Goal: Task Accomplishment & Management: Use online tool/utility

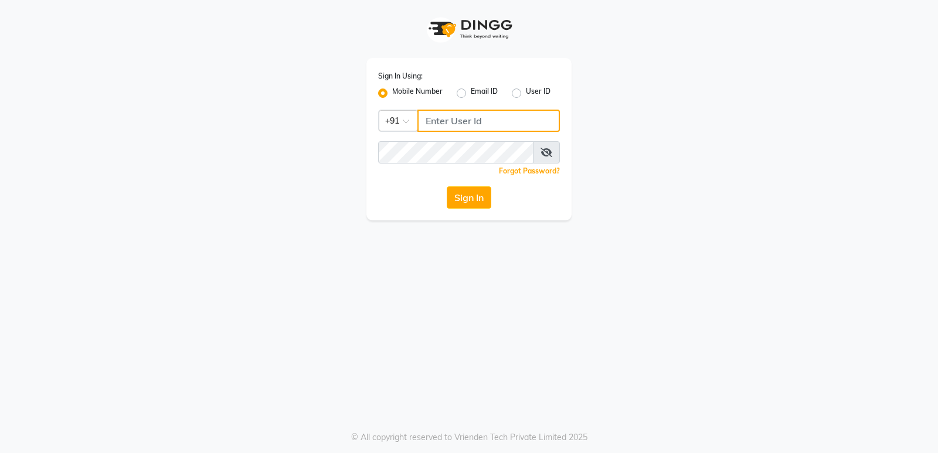
type input "8623828860"
click at [458, 201] on button "Sign In" at bounding box center [469, 197] width 45 height 22
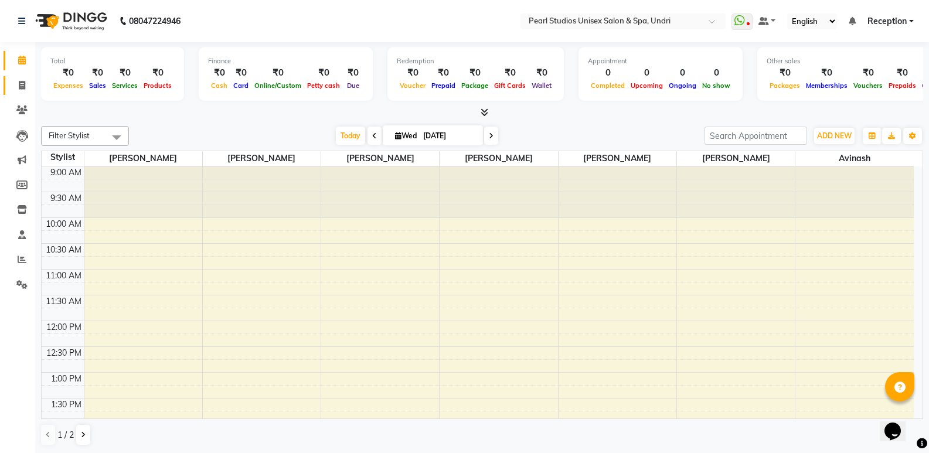
drag, startPoint x: 11, startPoint y: 83, endPoint x: 22, endPoint y: 87, distance: 11.1
click at [11, 83] on link "Invoice" at bounding box center [18, 85] width 28 height 19
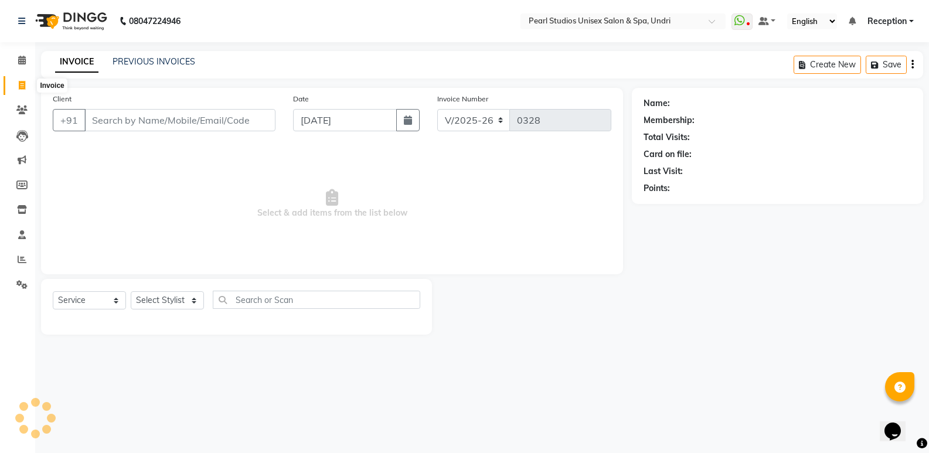
click at [22, 87] on icon at bounding box center [22, 85] width 6 height 9
select select "service"
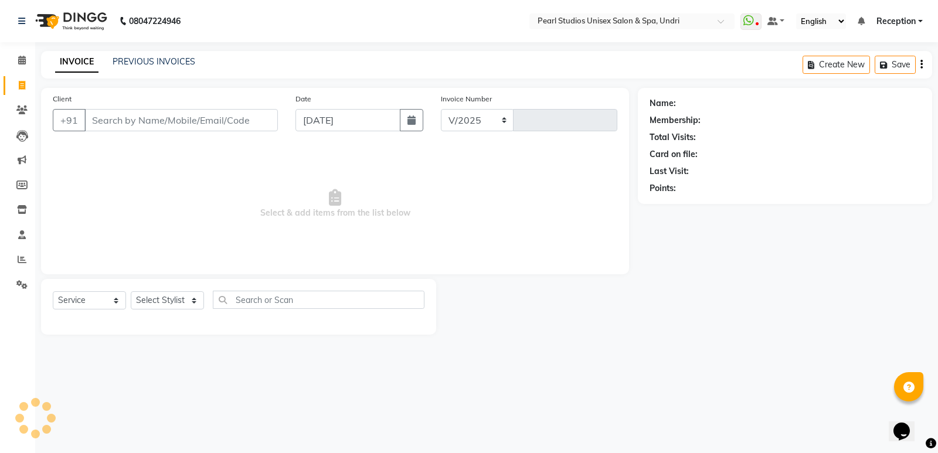
select select "78"
type input "0328"
click at [111, 121] on input "Client" at bounding box center [180, 120] width 193 height 22
select select "membership"
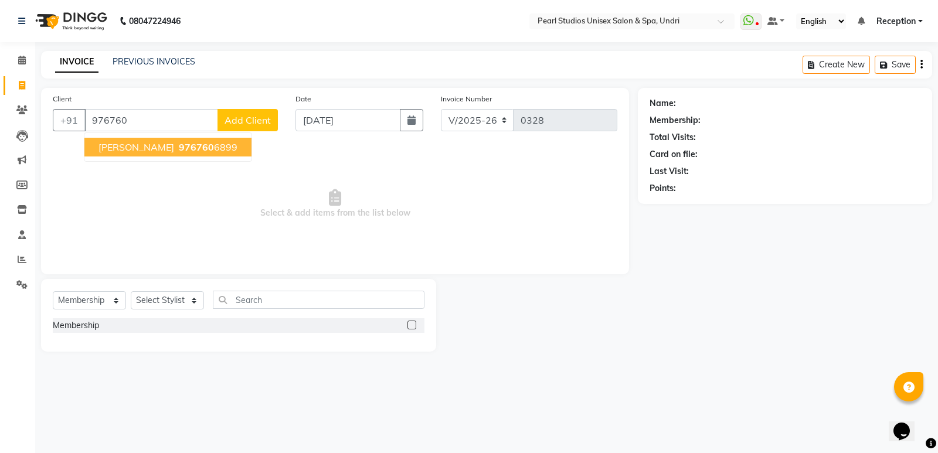
click at [123, 147] on span "[PERSON_NAME]" at bounding box center [136, 147] width 76 height 12
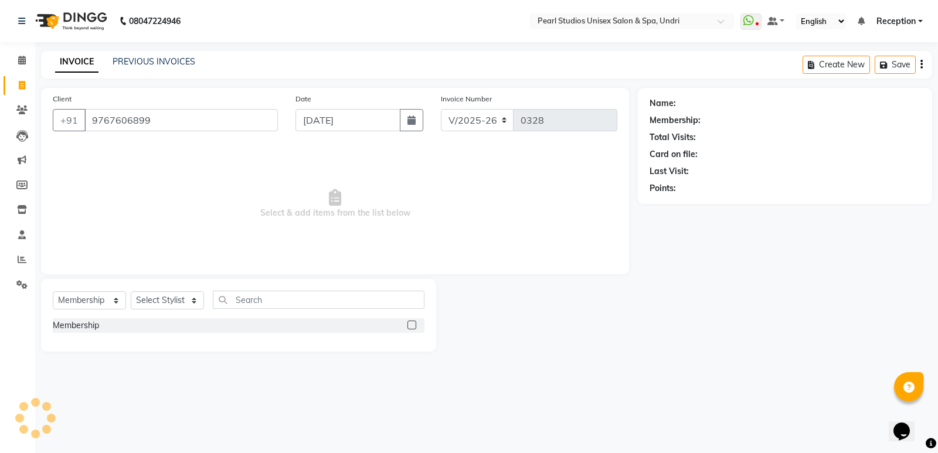
type input "9767606899"
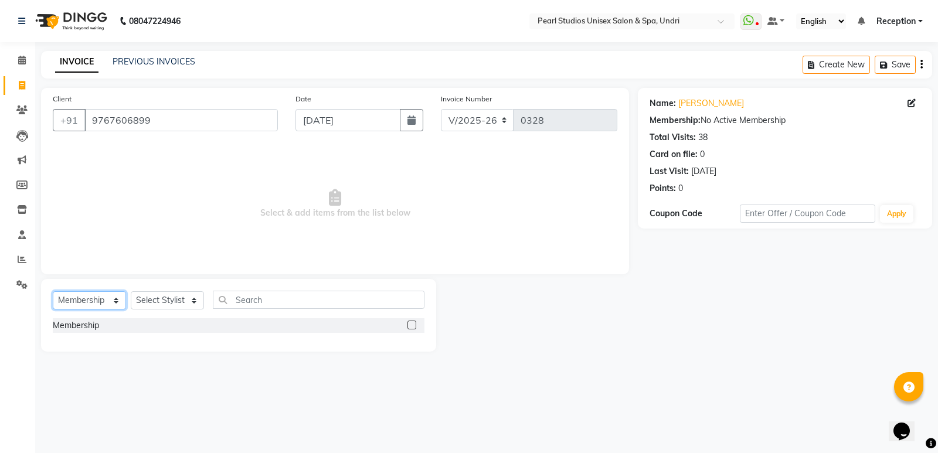
click at [73, 293] on select "Select Service Product Membership Package Voucher Prepaid Gift Card" at bounding box center [89, 300] width 73 height 18
select select "service"
click at [53, 291] on select "Select Service Product Membership Package Voucher Prepaid Gift Card" at bounding box center [89, 300] width 73 height 18
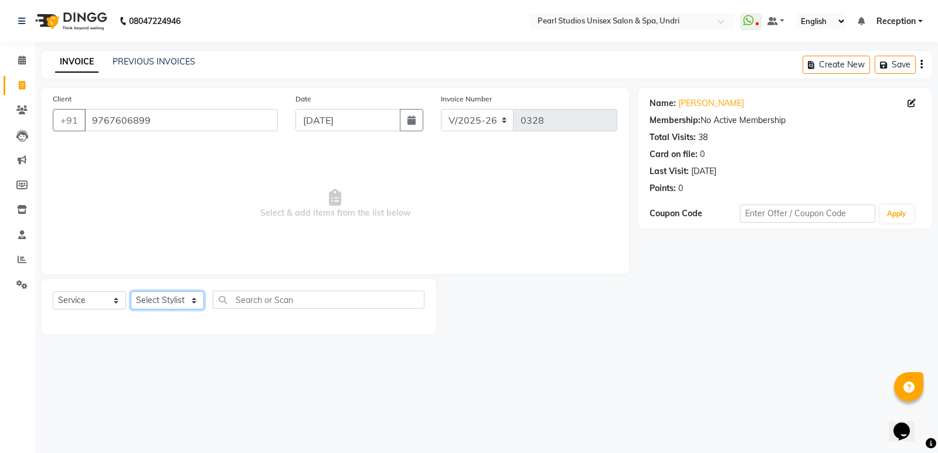
click at [135, 303] on select "Select Stylist Avinash [PERSON_NAME] [PERSON_NAME] Pooja [PERSON_NAME] [PERSON_…" at bounding box center [167, 300] width 73 height 18
select select "90650"
click at [131, 291] on select "Select Stylist Avinash [PERSON_NAME] [PERSON_NAME] Pooja [PERSON_NAME] [PERSON_…" at bounding box center [167, 300] width 73 height 18
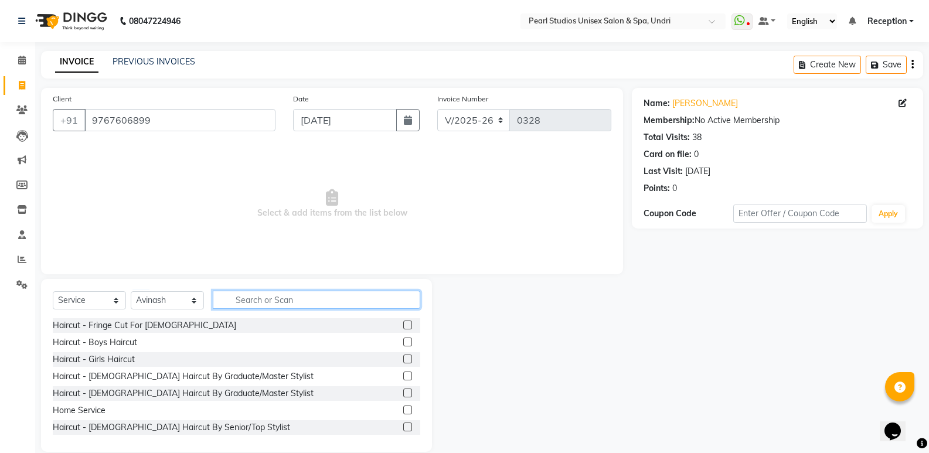
click at [256, 295] on input "text" at bounding box center [316, 300] width 207 height 18
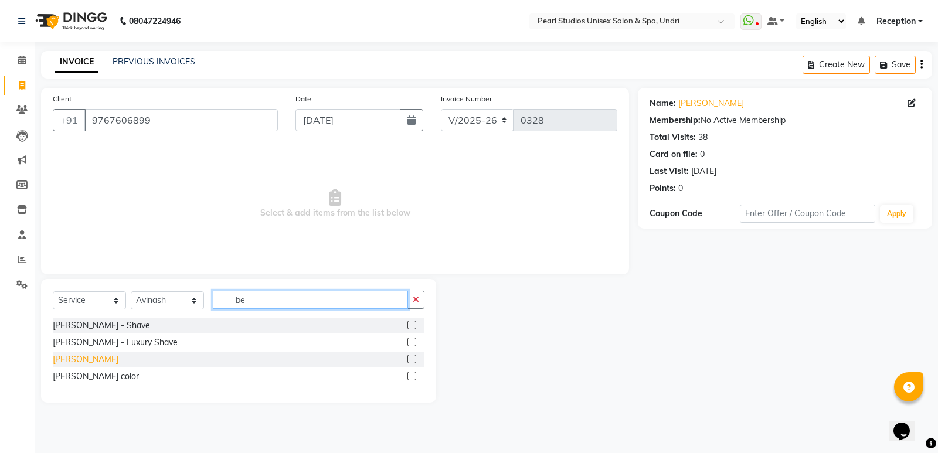
type input "be"
click at [100, 363] on div "[PERSON_NAME]" at bounding box center [86, 359] width 66 height 12
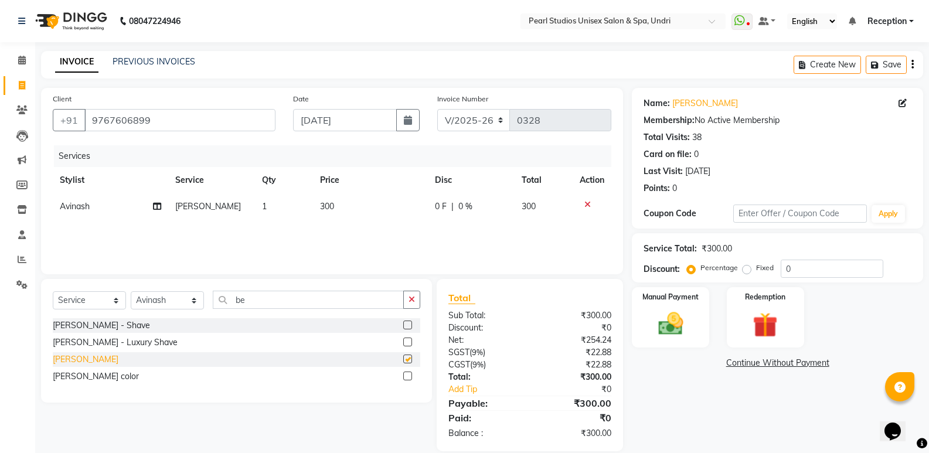
checkbox input "false"
click at [681, 313] on img at bounding box center [670, 324] width 42 height 30
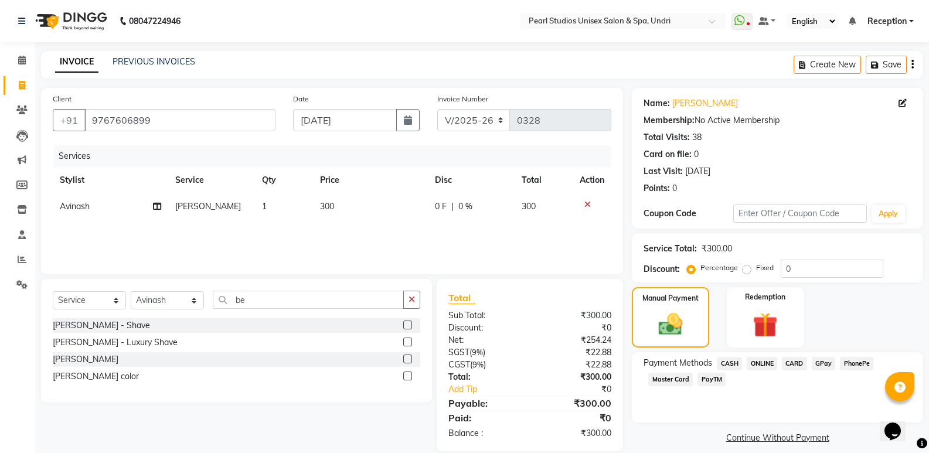
click at [762, 358] on span "ONLINE" at bounding box center [762, 363] width 30 height 13
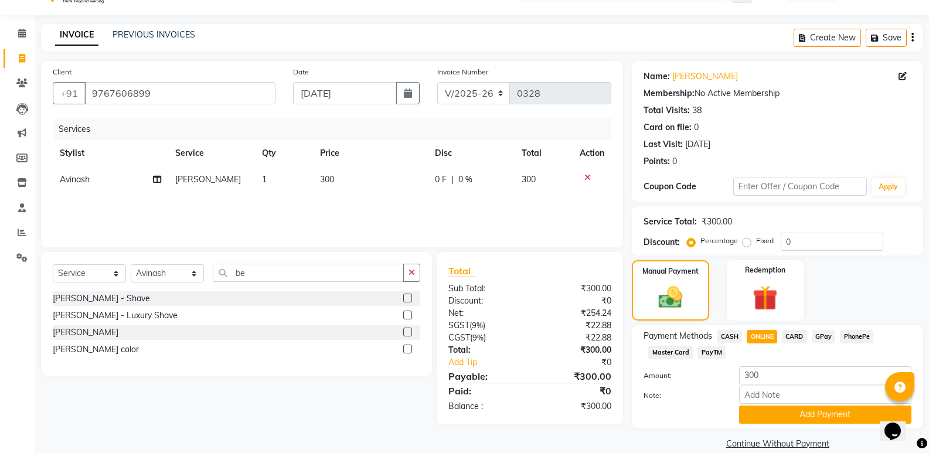
scroll to position [44, 0]
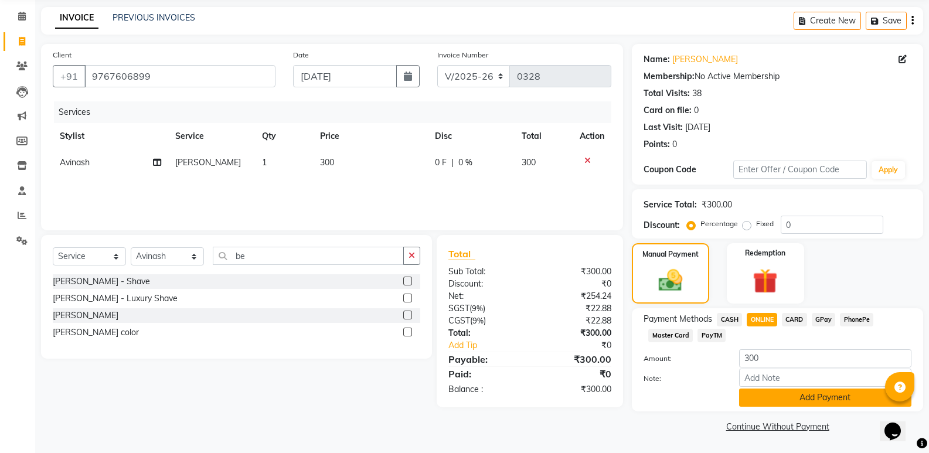
click at [751, 397] on button "Add Payment" at bounding box center [825, 398] width 172 height 18
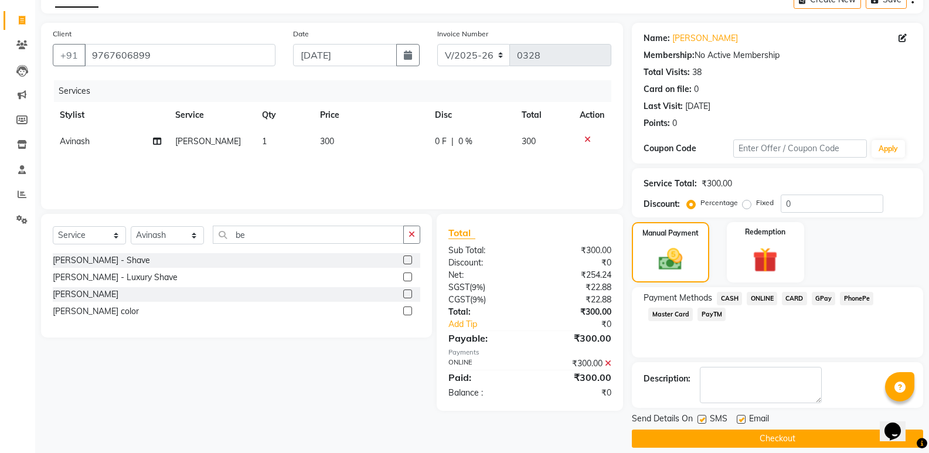
scroll to position [77, 0]
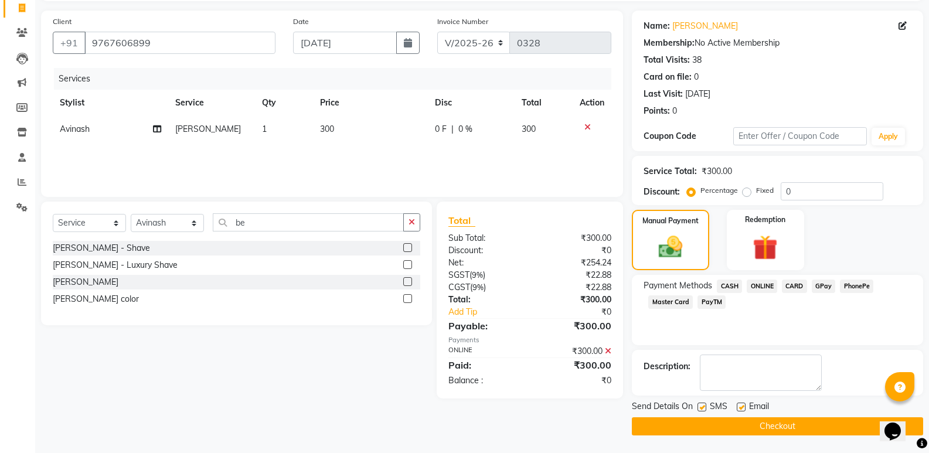
click at [700, 406] on label at bounding box center [701, 407] width 9 height 9
click at [700, 406] on input "checkbox" at bounding box center [701, 408] width 8 height 8
checkbox input "false"
click at [706, 431] on button "Checkout" at bounding box center [777, 426] width 291 height 18
